Goal: Check status: Check status

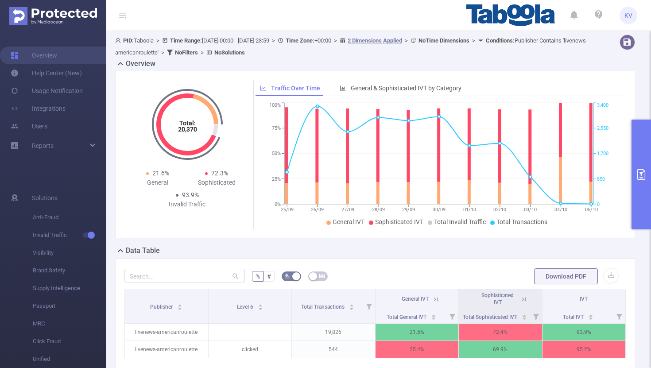
scroll to position [106, 0]
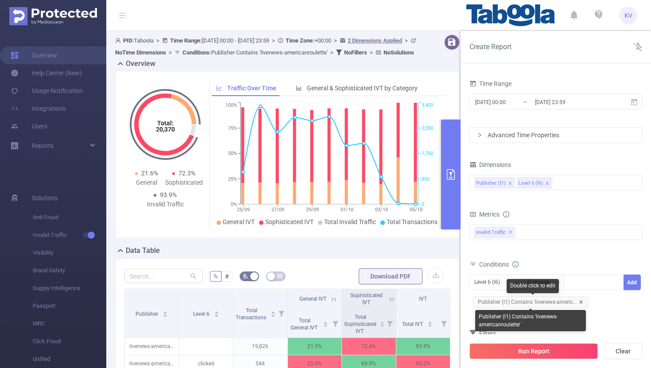
click at [581, 302] on icon "icon: close" at bounding box center [581, 302] width 4 height 4
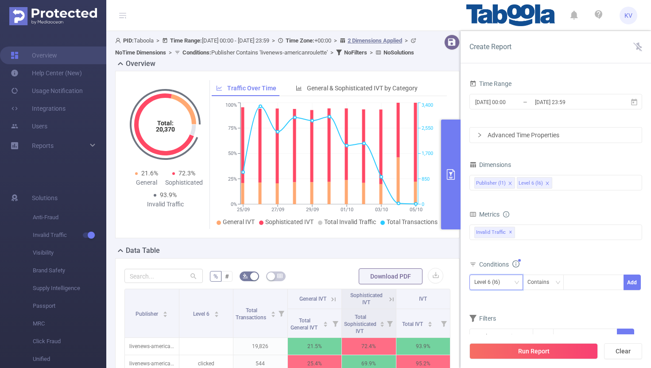
click at [508, 279] on div "Level 6 (l6)" at bounding box center [496, 282] width 44 height 15
click at [493, 300] on li "Publisher (l1)" at bounding box center [497, 301] width 54 height 14
click at [580, 284] on div at bounding box center [593, 282] width 51 height 15
paste input "yuvakatta-sharpupdates"
type input "yuvakatta-sharpupdates"
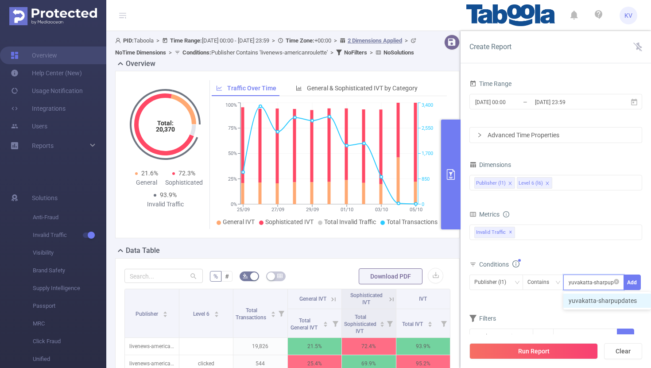
scroll to position [0, 7]
click at [598, 301] on li "yuvakatta-sharpupdates" at bounding box center [608, 301] width 88 height 14
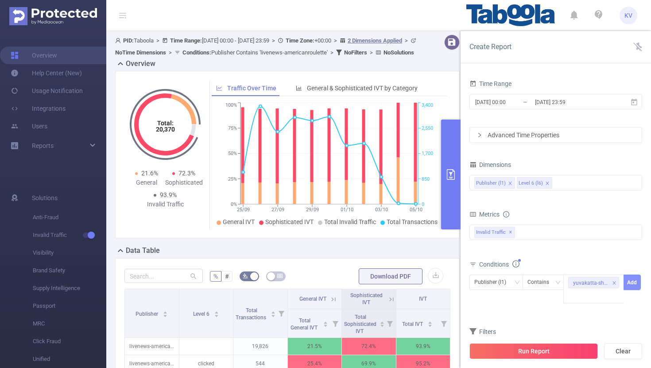
click at [635, 282] on button "Add" at bounding box center [632, 283] width 17 height 16
click at [535, 356] on button "Run Report" at bounding box center [534, 351] width 128 height 16
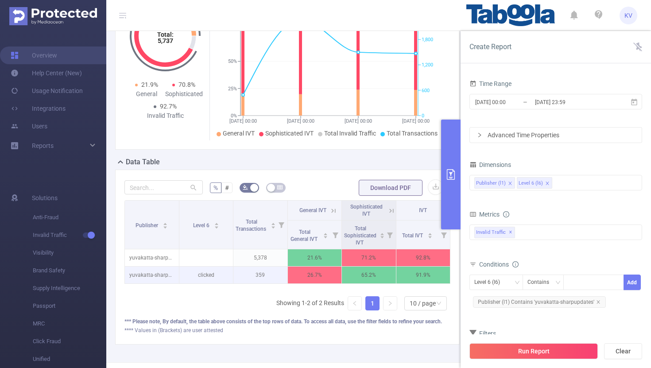
scroll to position [0, 2]
click at [453, 147] on button "primary" at bounding box center [450, 175] width 19 height 110
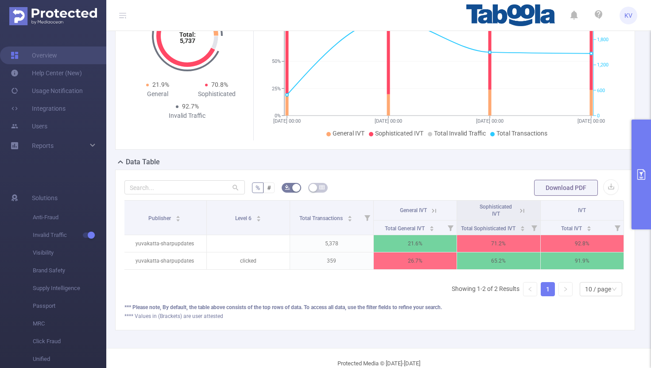
click at [525, 210] on icon at bounding box center [522, 211] width 8 height 8
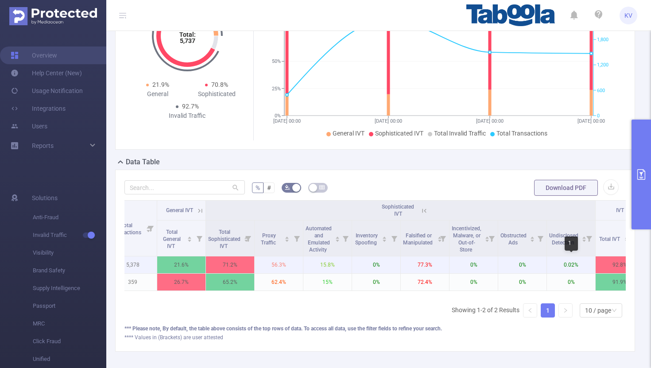
scroll to position [0, 134]
